Goal: Information Seeking & Learning: Learn about a topic

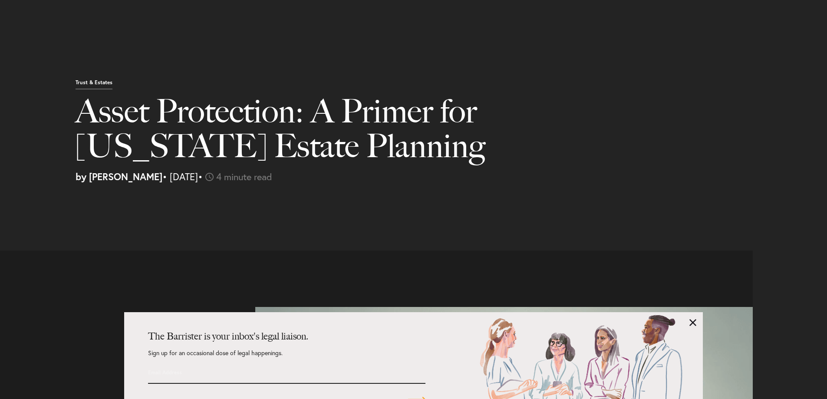
select select "US"
select select "Austin"
select select "Business and Civil Litigation"
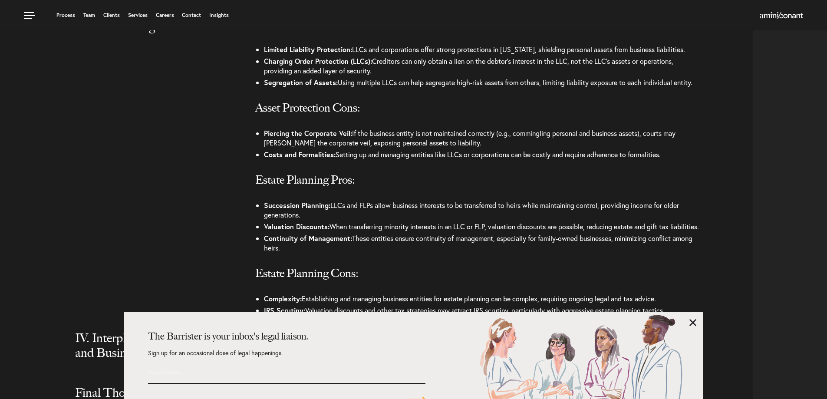
scroll to position [1598, 0]
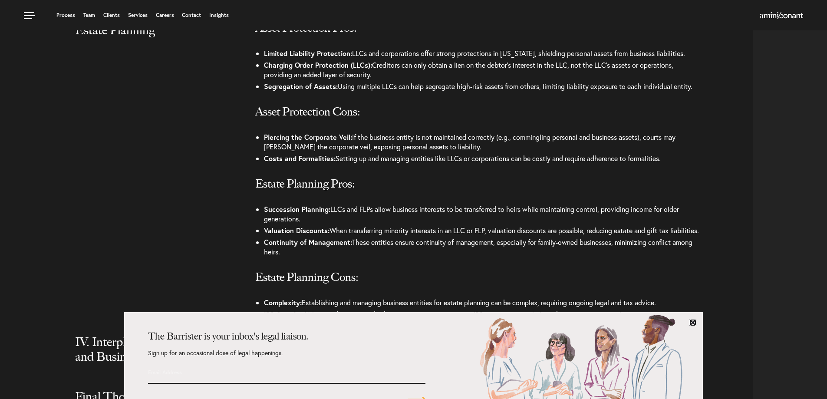
click at [691, 323] on link at bounding box center [693, 322] width 7 height 7
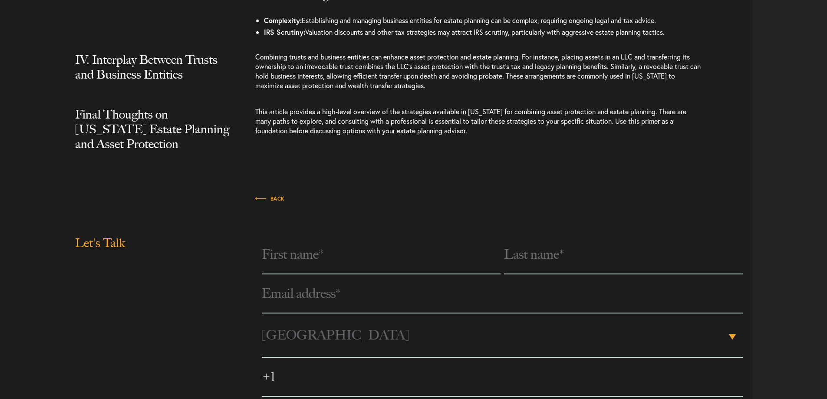
scroll to position [1882, 0]
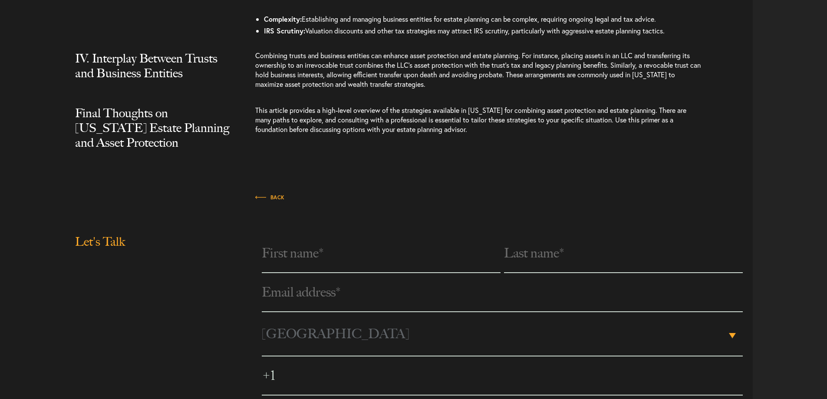
click at [287, 72] on p "Combining trusts and business entities can enhance asset protection and estate …" at bounding box center [479, 74] width 448 height 47
click at [331, 98] on p "Combining trusts and business entities can enhance asset protection and estate …" at bounding box center [479, 74] width 448 height 47
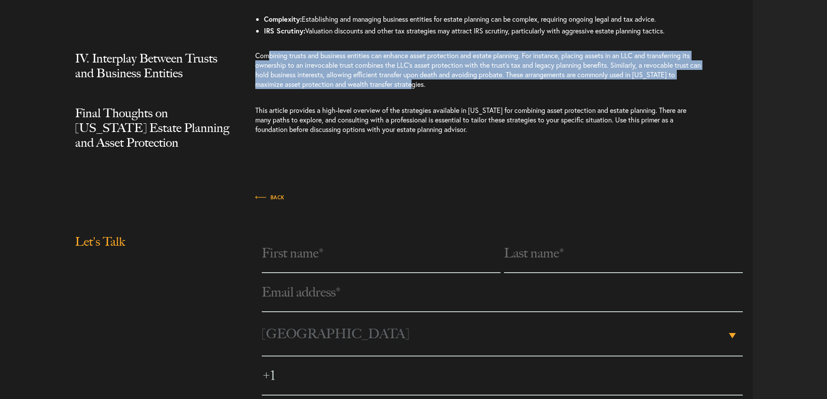
drag, startPoint x: 429, startPoint y: 102, endPoint x: 271, endPoint y: 74, distance: 160.5
click at [271, 74] on p "Combining trusts and business entities can enhance asset protection and estate …" at bounding box center [479, 74] width 448 height 47
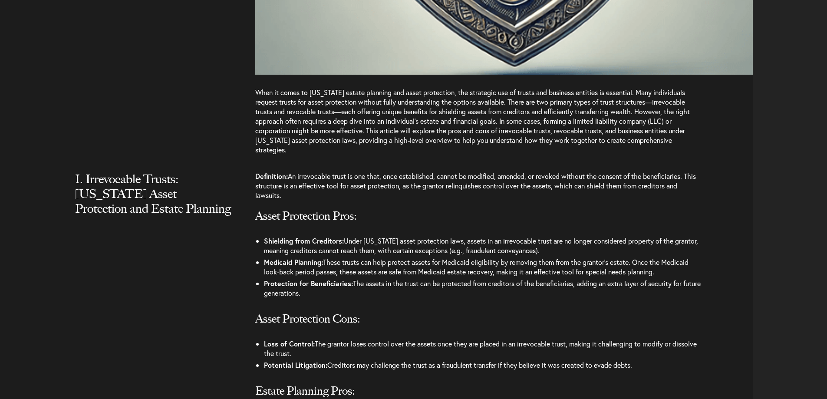
scroll to position [739, 0]
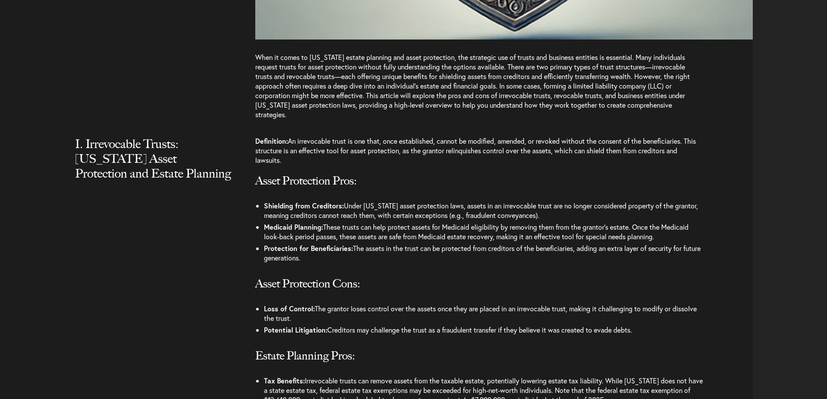
click at [60, 184] on div "I. Irrevocable Trusts: Texas Asset Protection and Estate Planning Definition: A…" at bounding box center [380, 326] width 747 height 381
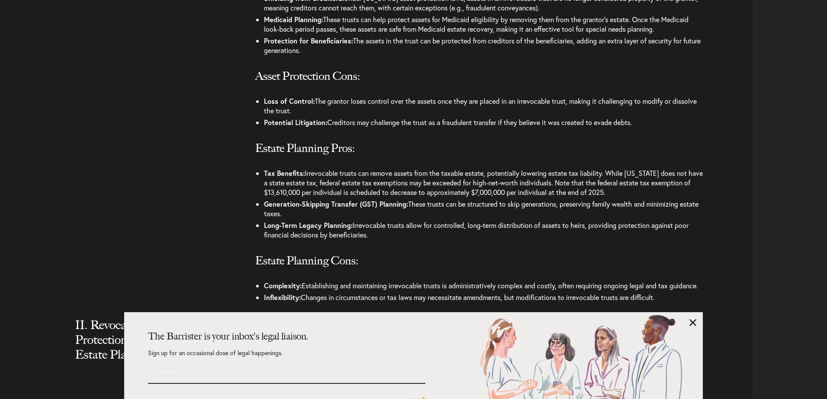
scroll to position [1000, 0]
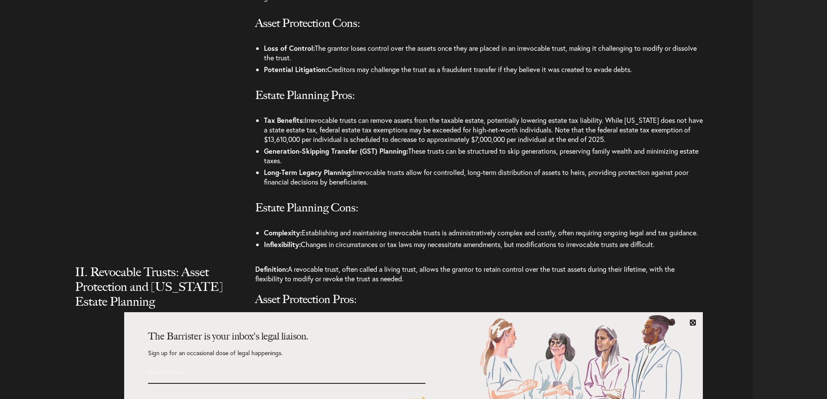
click at [694, 324] on link at bounding box center [693, 322] width 7 height 7
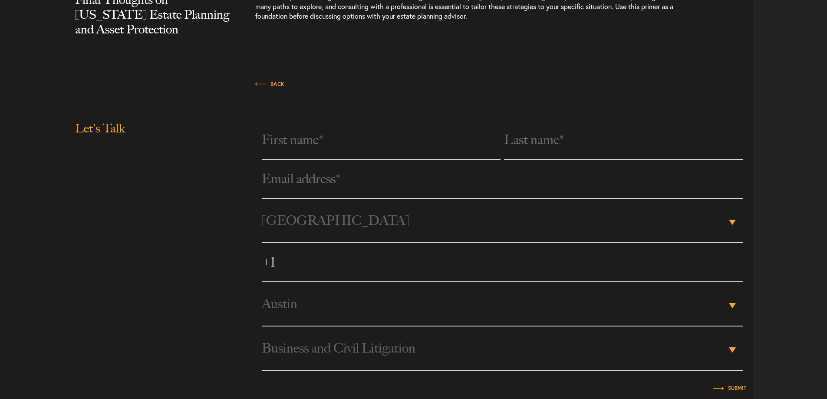
scroll to position [1999, 0]
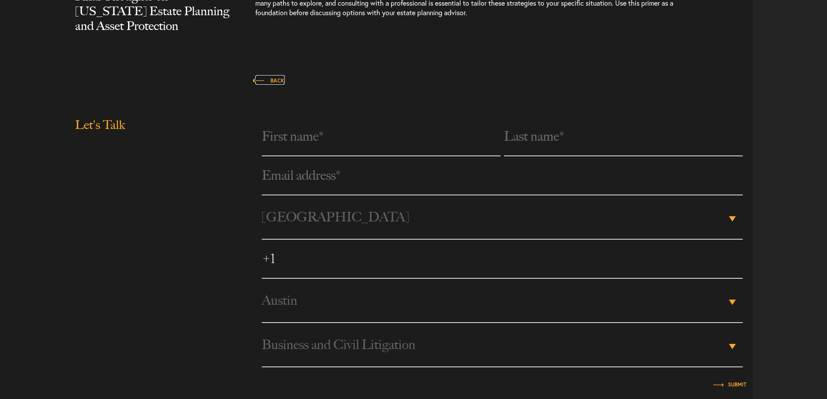
click at [272, 83] on span "Back" at bounding box center [270, 80] width 30 height 5
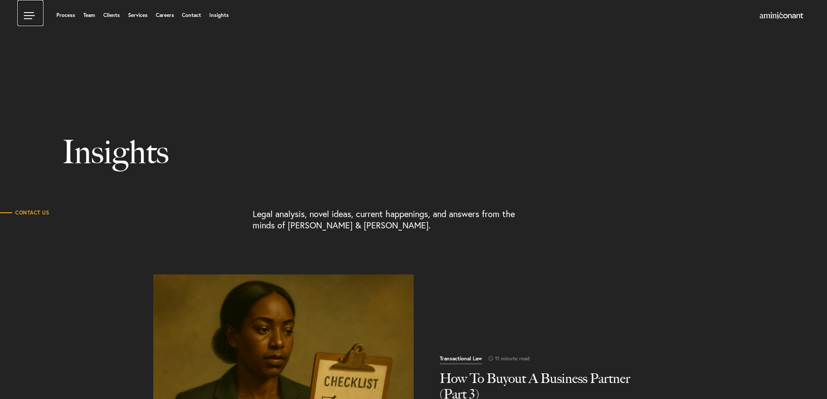
click at [29, 15] on link at bounding box center [30, 13] width 26 height 26
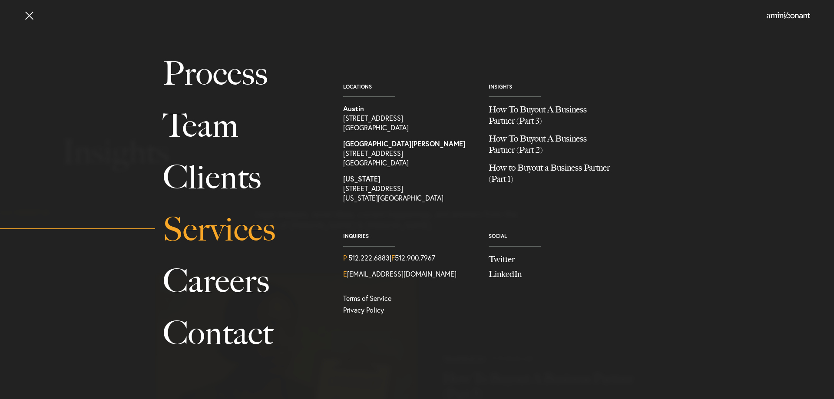
click at [241, 240] on link "Services" at bounding box center [243, 230] width 161 height 52
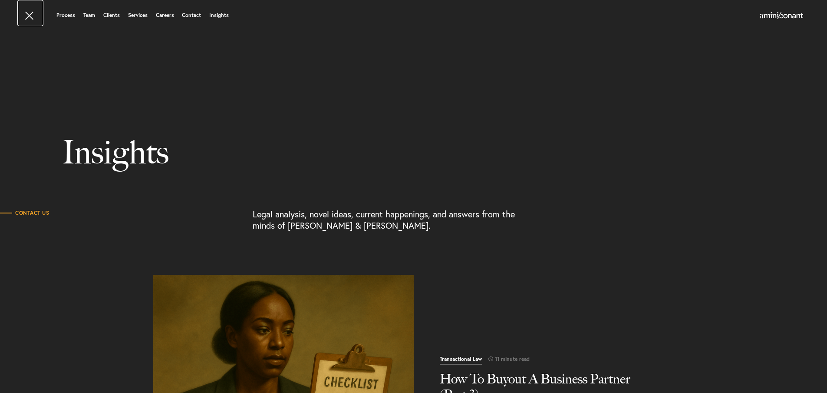
click at [27, 13] on link at bounding box center [30, 13] width 26 height 26
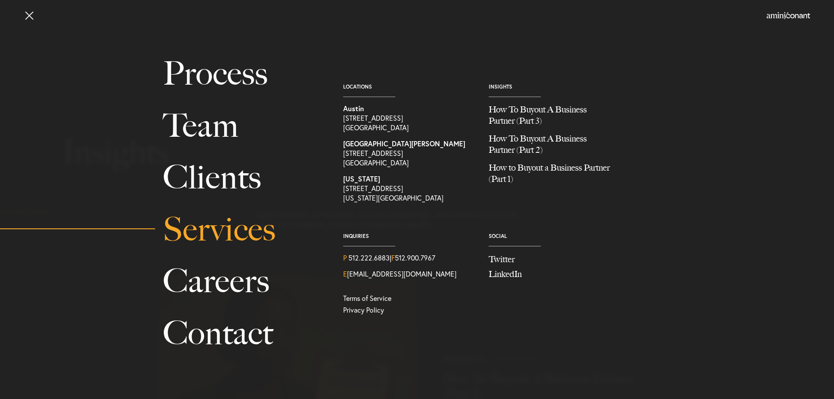
click at [230, 228] on link "Services" at bounding box center [243, 230] width 161 height 52
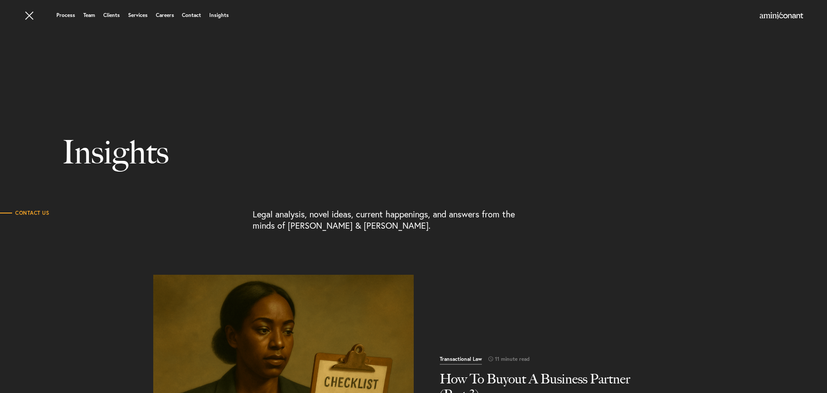
scroll to position [0, 0]
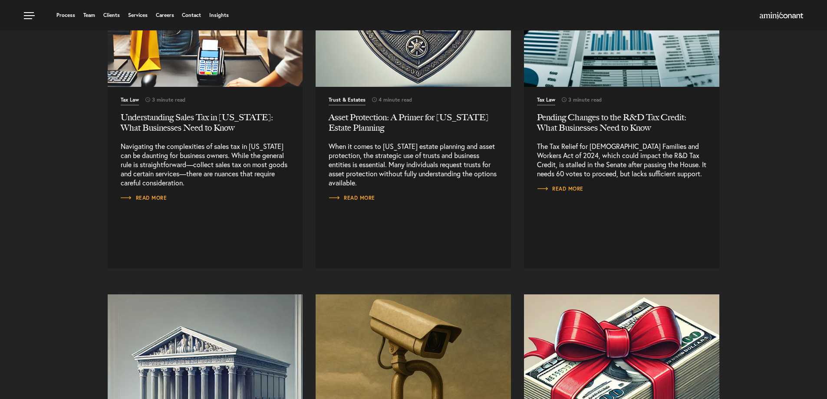
scroll to position [3583, 0]
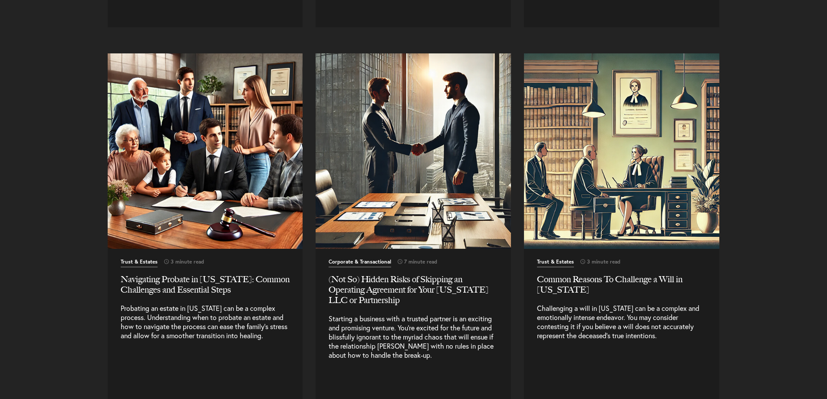
scroll to position [4365, 0]
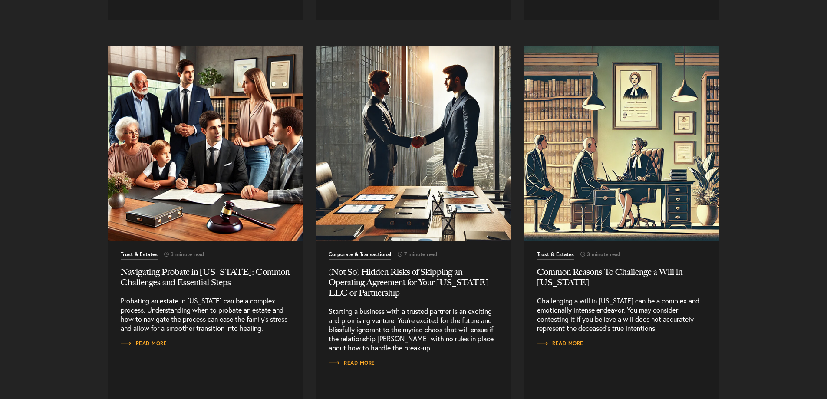
click at [209, 267] on h2 "Navigating Probate in Texas: Common Challenges and Essential Steps" at bounding box center [205, 277] width 169 height 21
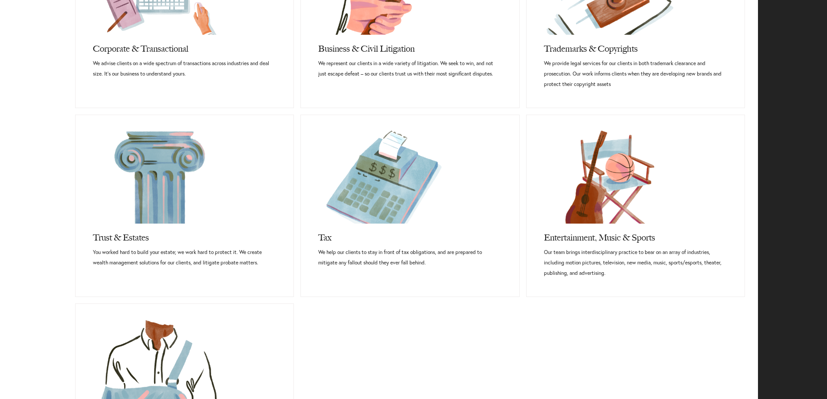
scroll to position [608, 0]
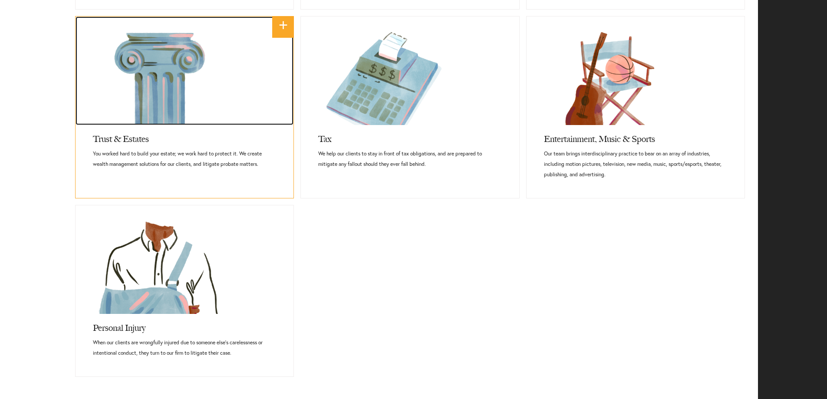
click at [216, 107] on link at bounding box center [185, 71] width 218 height 109
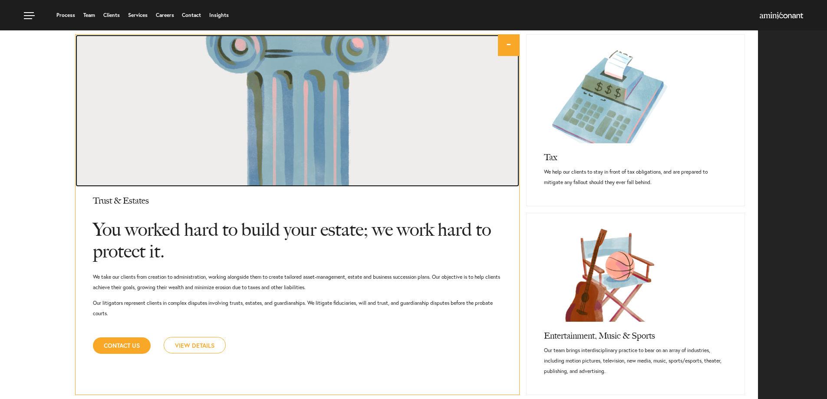
scroll to position [589, 0]
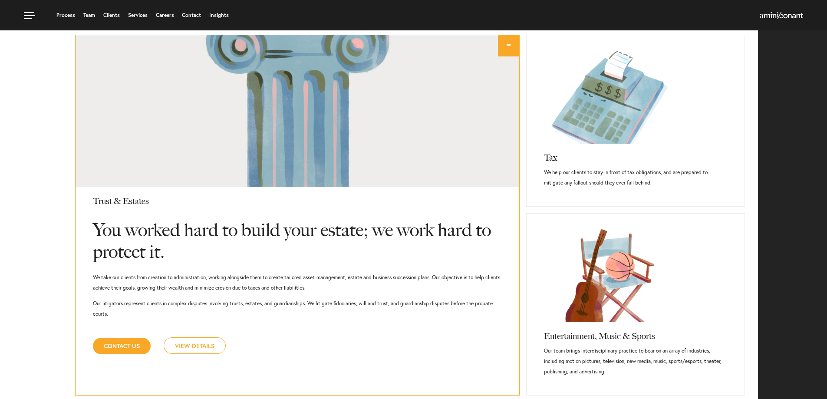
click at [199, 340] on link "View Details" at bounding box center [195, 345] width 62 height 17
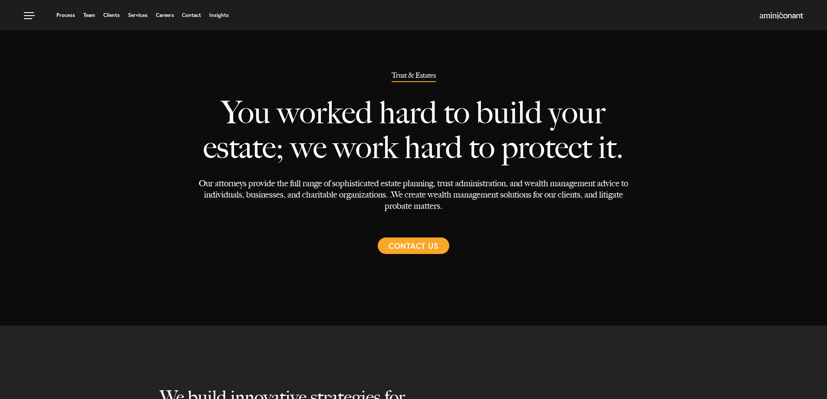
select select "Austin"
select select "Estate"
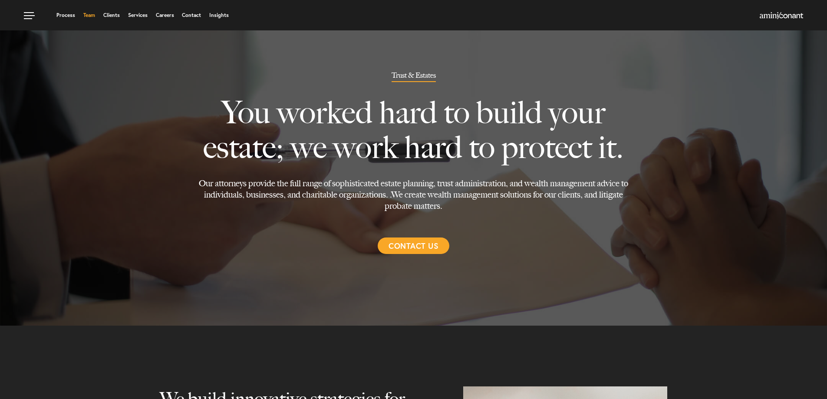
click at [92, 15] on link "Team" at bounding box center [89, 15] width 12 height 5
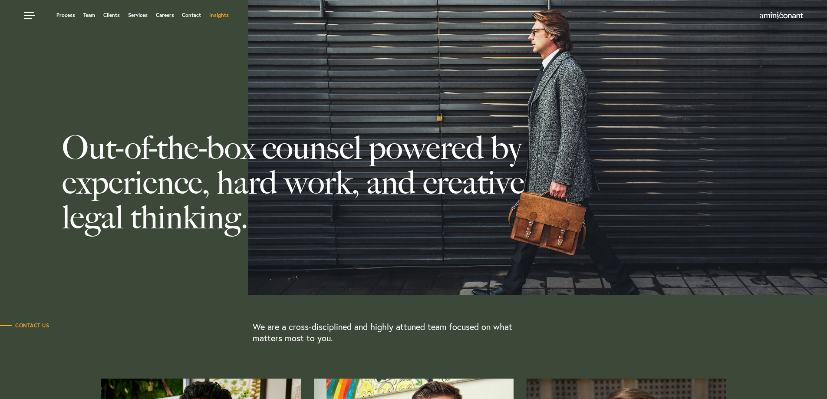
click at [216, 18] on link "Insights" at bounding box center [219, 15] width 20 height 5
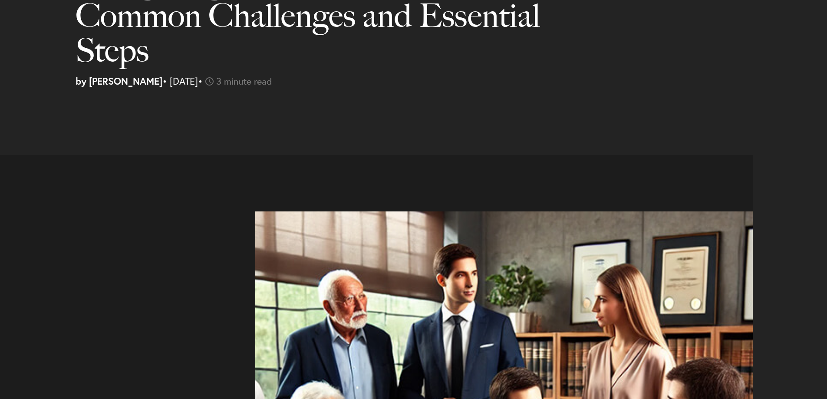
select select "US"
select select "Austin"
select select "Business and Civil Litigation"
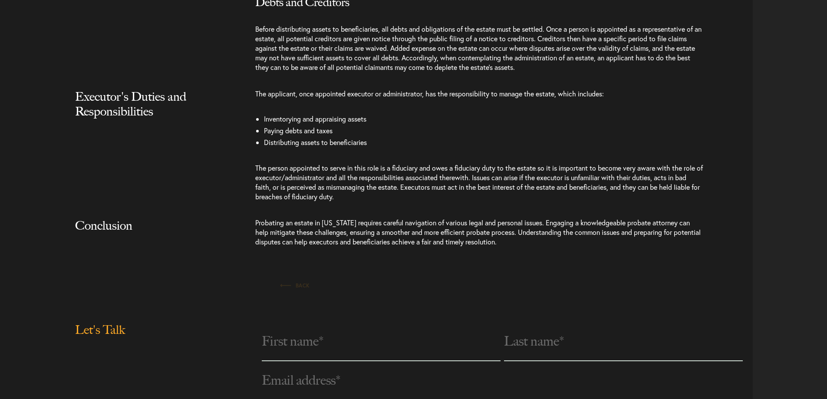
scroll to position [1433, 0]
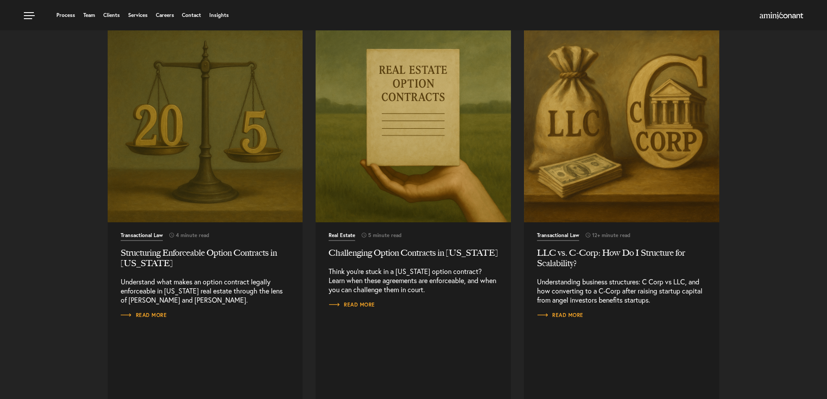
scroll to position [829, 0]
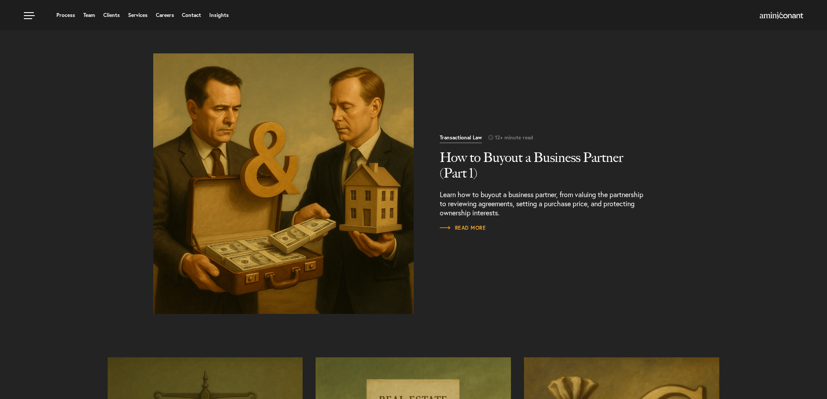
click at [483, 160] on h2 "How to Buyout a Business Partner (Part 1)" at bounding box center [544, 165] width 208 height 31
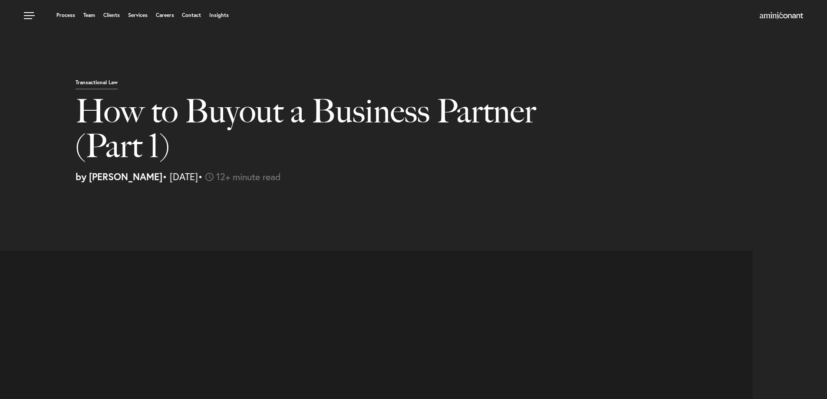
select select "US"
select select "Austin"
select select "Business and Civil Litigation"
